Goal: Information Seeking & Learning: Find specific fact

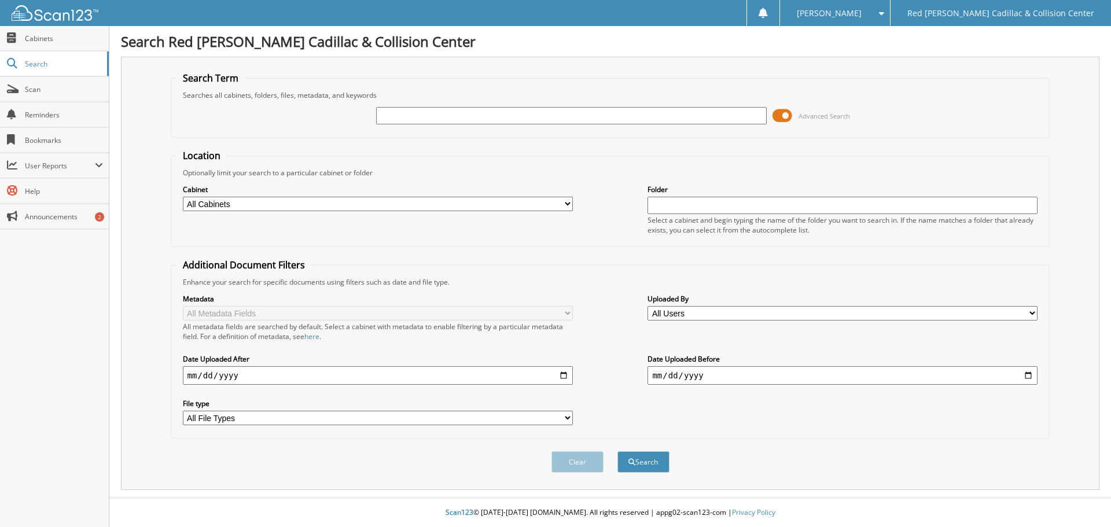
click at [527, 120] on input "text" at bounding box center [571, 115] width 390 height 17
type input "158025"
click at [617, 451] on button "Search" at bounding box center [643, 461] width 52 height 21
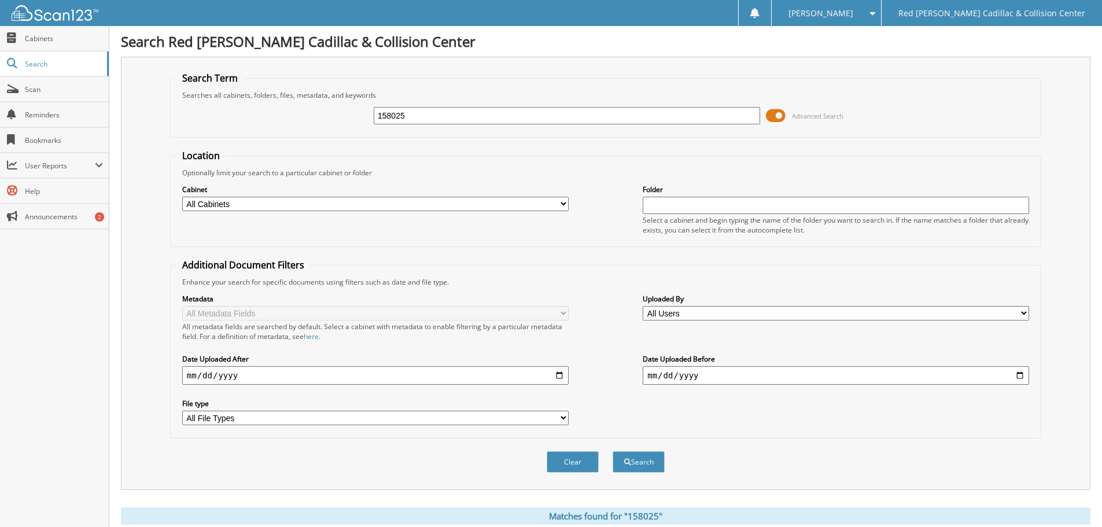
click at [422, 122] on input "158025" at bounding box center [567, 115] width 387 height 17
type input "[PERSON_NAME]"
click at [613, 451] on button "Search" at bounding box center [639, 461] width 52 height 21
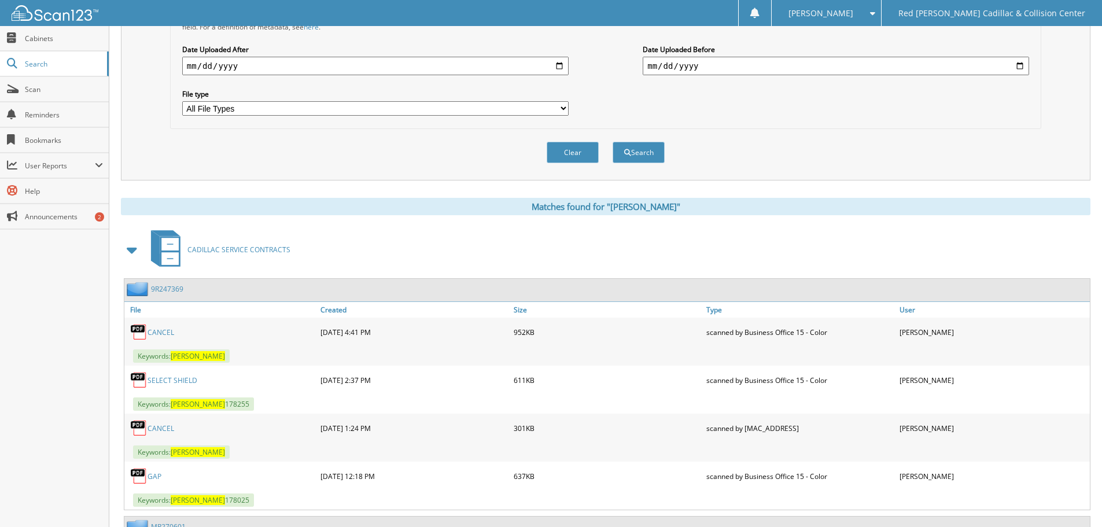
scroll to position [281, 0]
